Goal: Complete application form

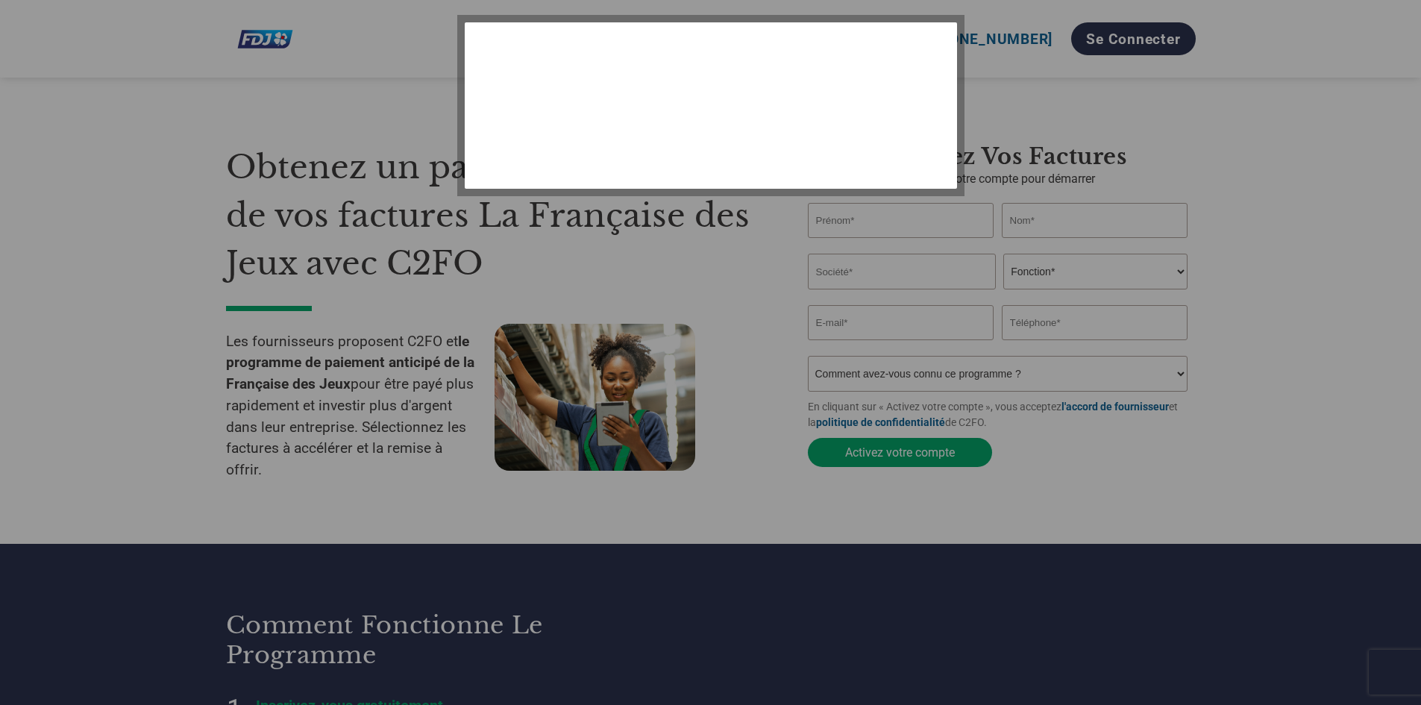
select select "fr-FR"
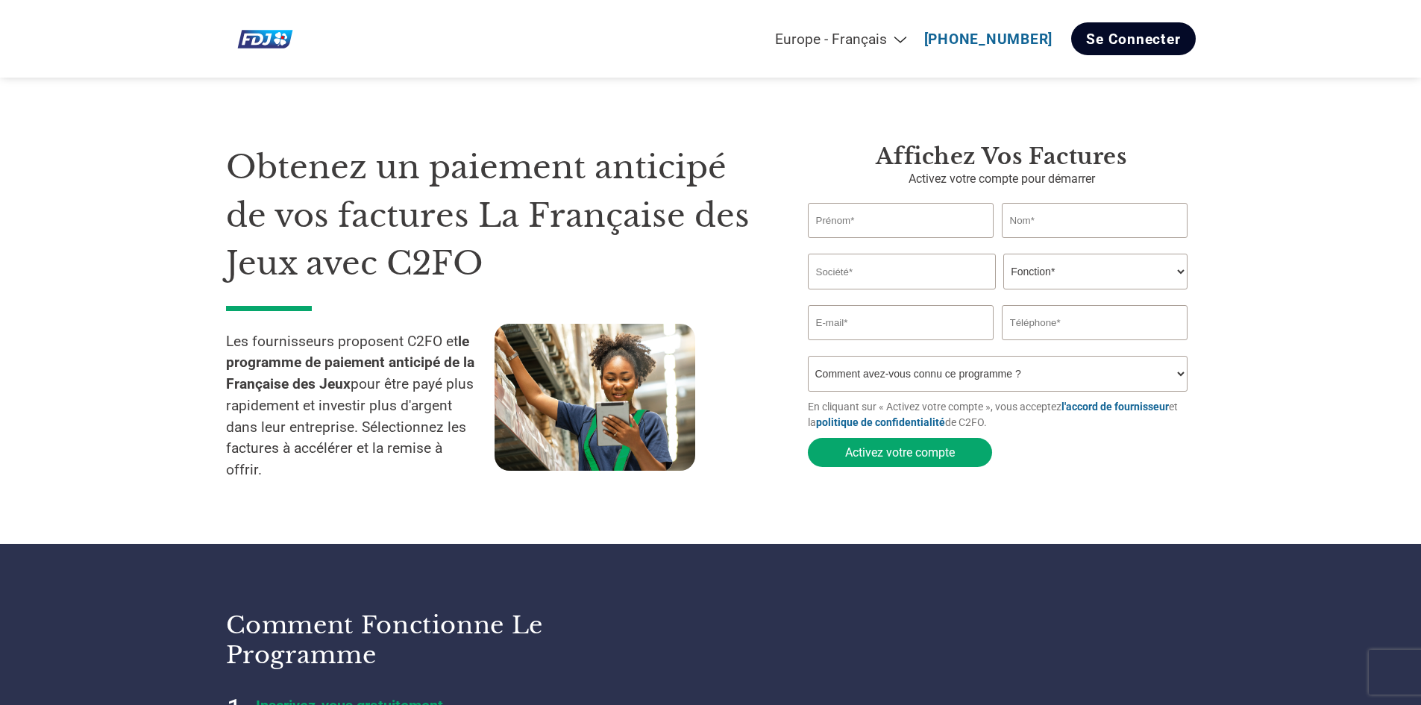
click at [1126, 38] on font "Se connecter" at bounding box center [1133, 39] width 94 height 17
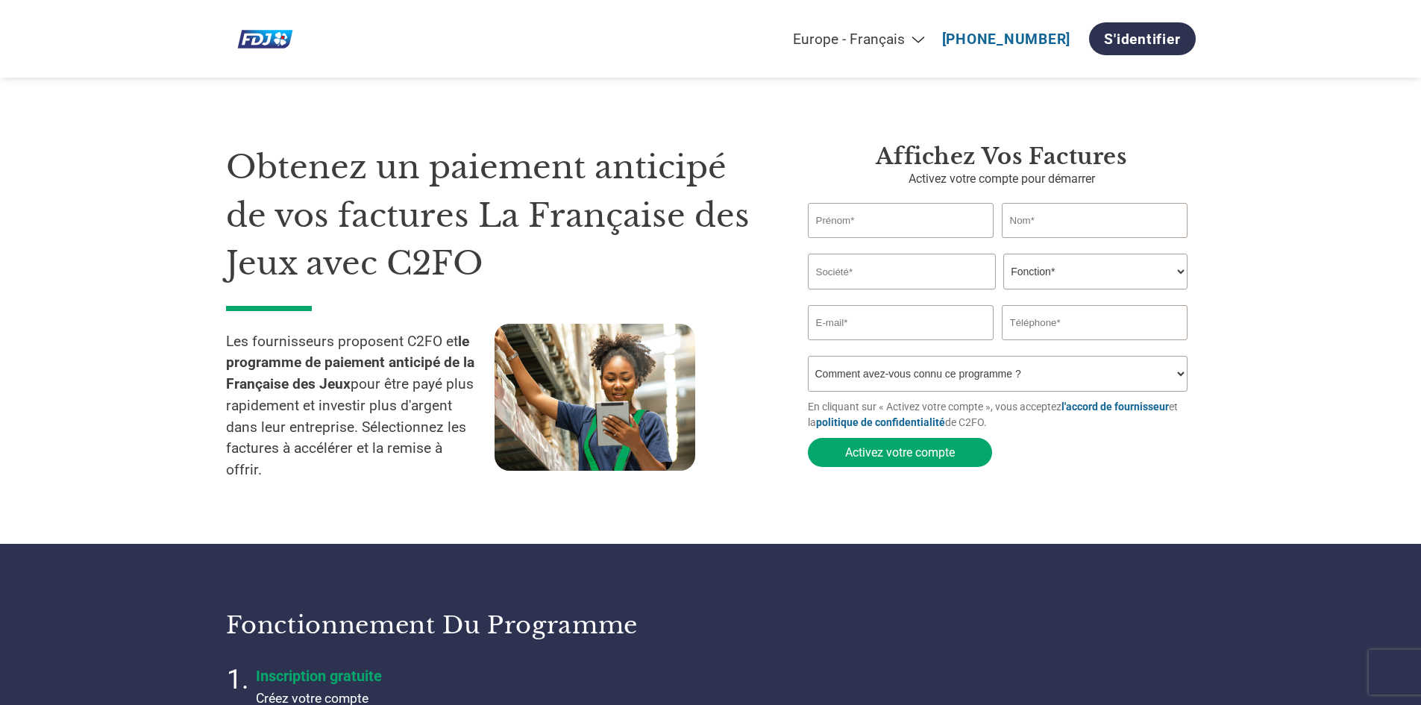
select select "fr-FR"
click at [887, 215] on input "text" at bounding box center [901, 220] width 186 height 35
type input "Sylvie"
type input "RIBREAU"
type input "sylvie474@yahoo.fr"
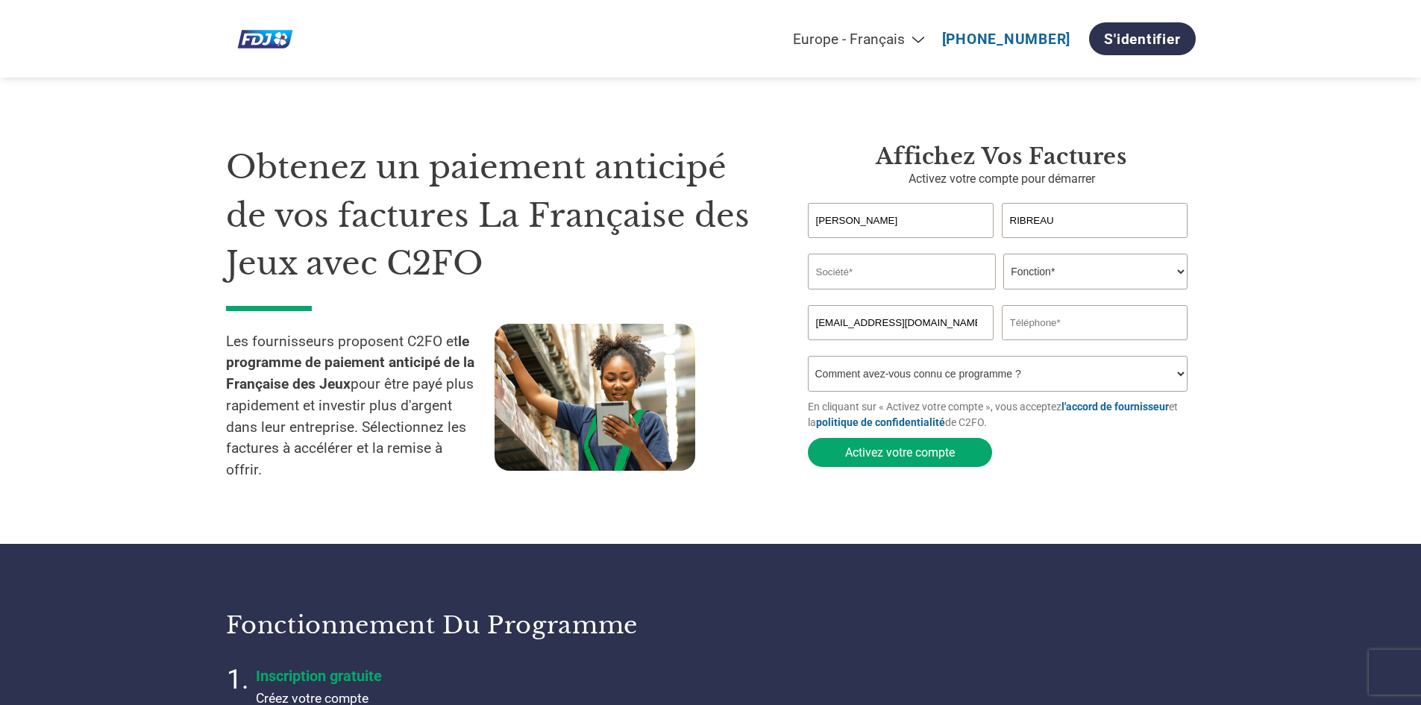
type input "0699200150"
click at [879, 270] on input "text" at bounding box center [902, 272] width 188 height 36
type input "ESAT BERTHIER"
click at [1017, 282] on select "Fonction* Directeur administratif et financier Responsable crédit Contrôleur de…" at bounding box center [1095, 272] width 184 height 36
select select "CEO"
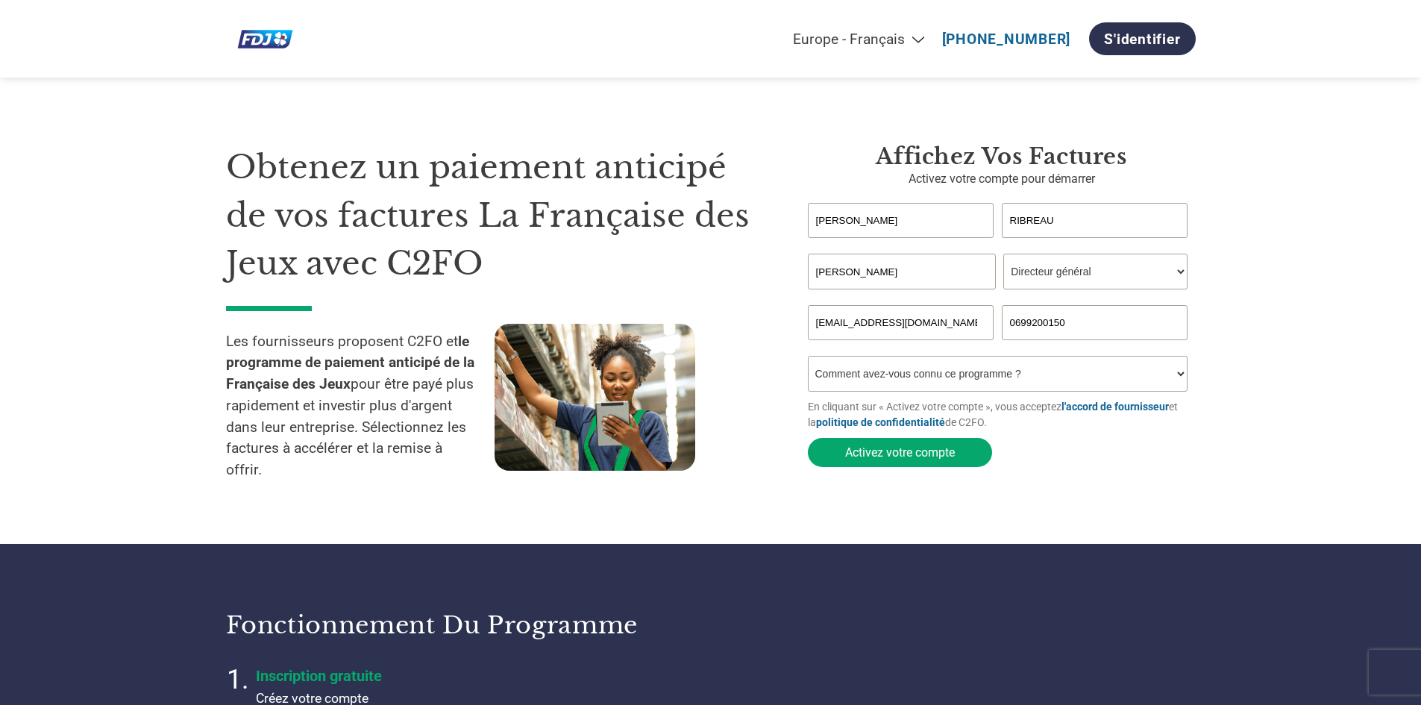
click at [1003, 255] on select "Fonction* Directeur administratif et financier Responsable crédit Contrôleur de…" at bounding box center [1095, 272] width 184 height 36
click at [855, 375] on select "Comment avez-vous connu ce programme ? Par courrier Par e-mail Sur les réseaux …" at bounding box center [998, 374] width 380 height 36
select select "Email"
click at [808, 360] on select "Comment avez-vous connu ce programme ? Par courrier Par e-mail Sur les réseaux …" at bounding box center [998, 374] width 380 height 36
click at [895, 457] on font "Activez votre compte" at bounding box center [900, 452] width 110 height 14
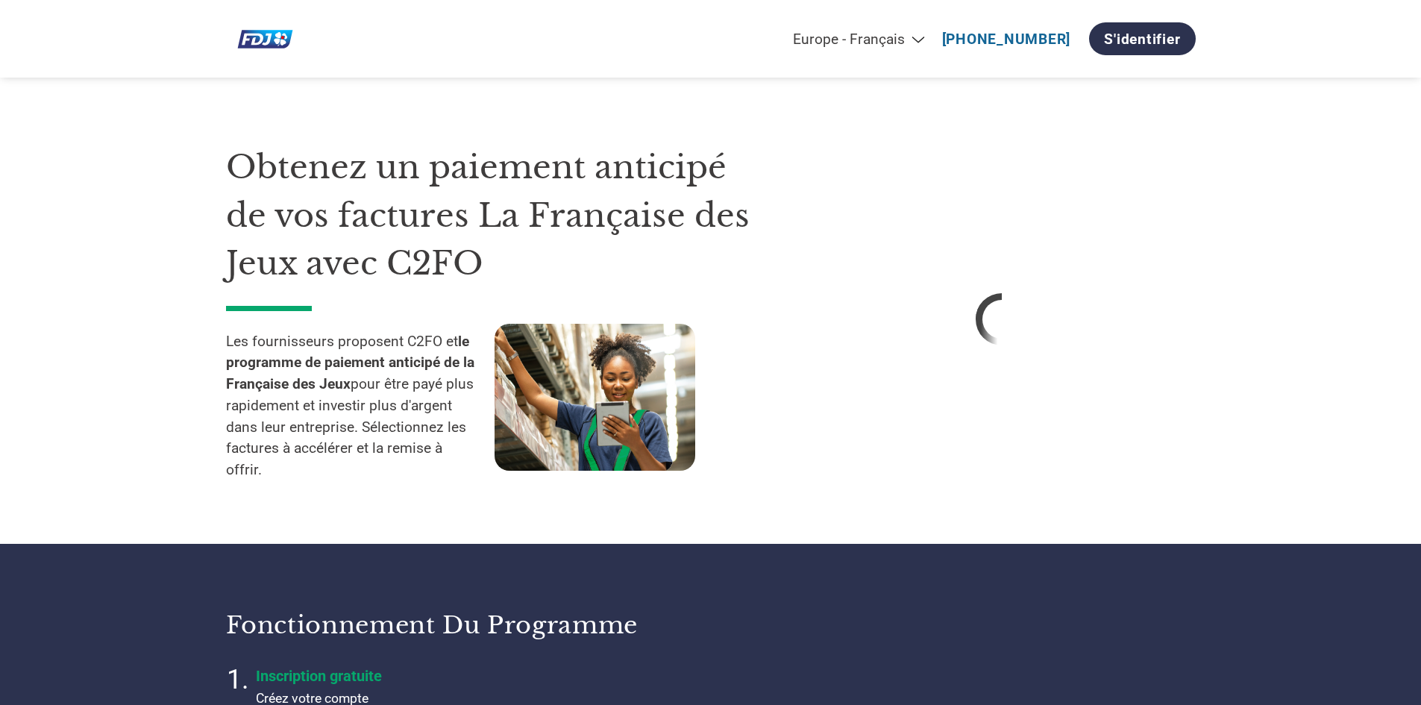
select select "fr-FR"
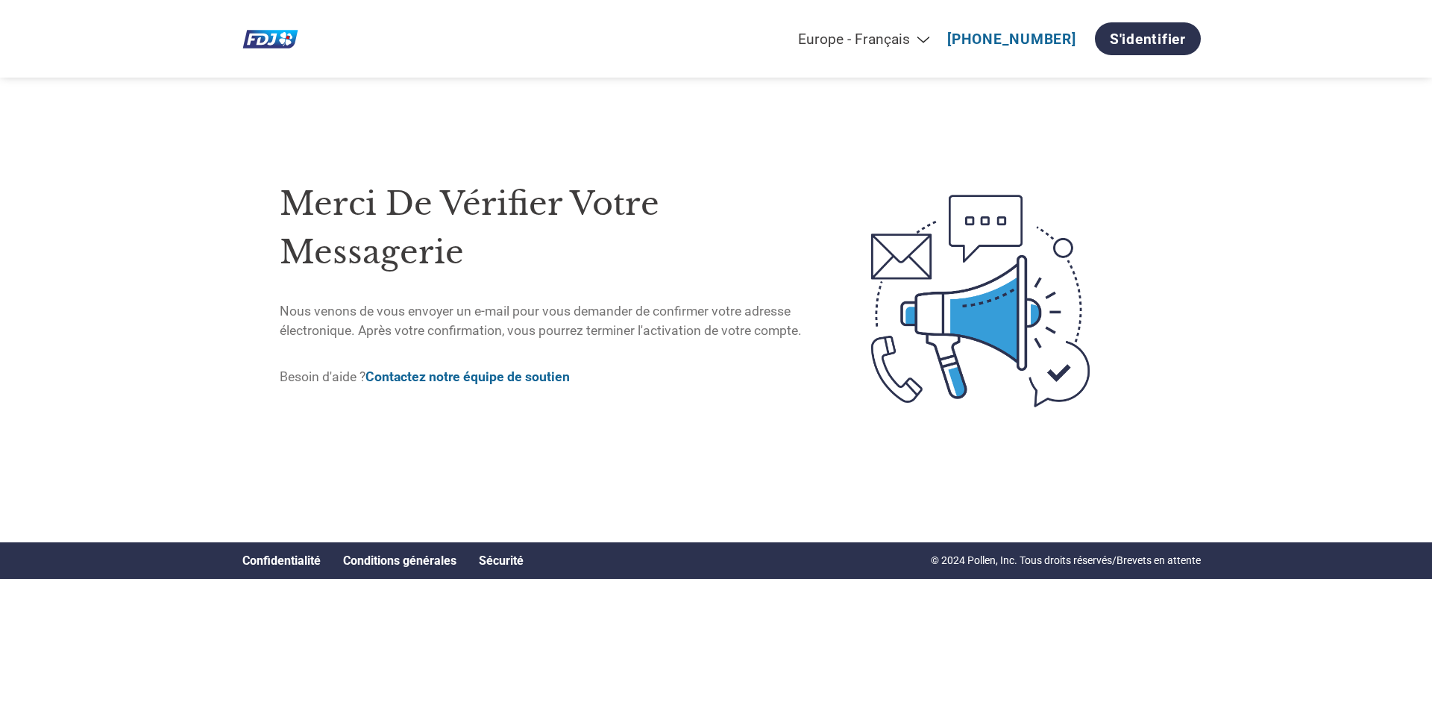
select select "fr-FR"
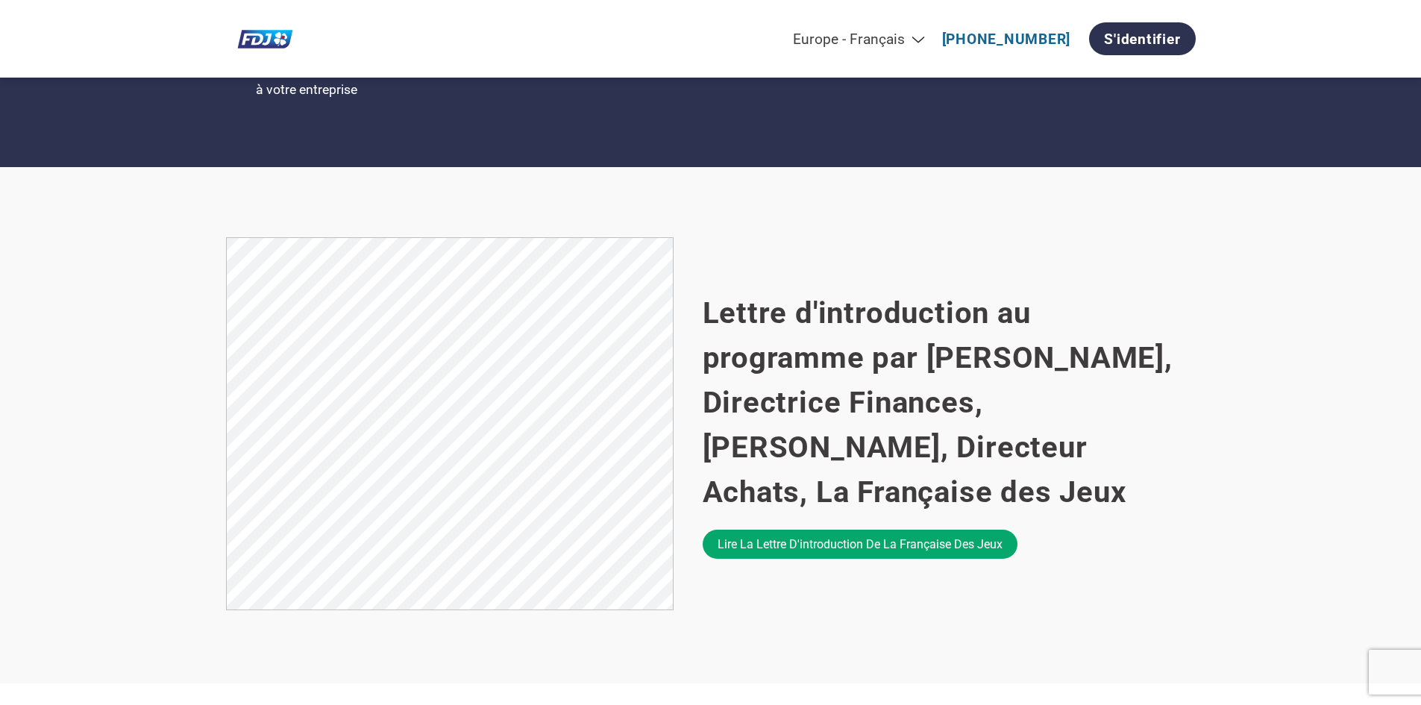
scroll to position [821, 0]
